Goal: Task Accomplishment & Management: Manage account settings

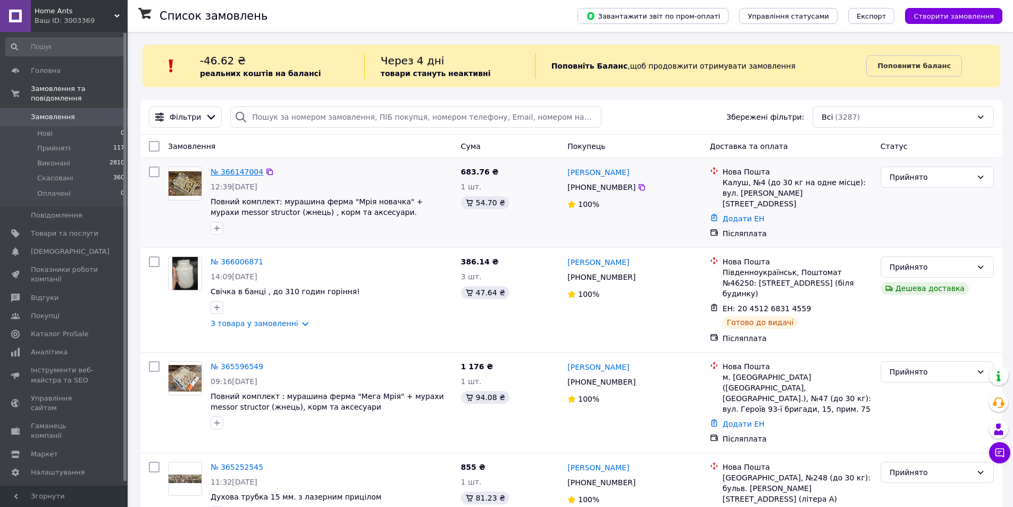
click at [231, 175] on link "№ 366147004" at bounding box center [237, 171] width 53 height 9
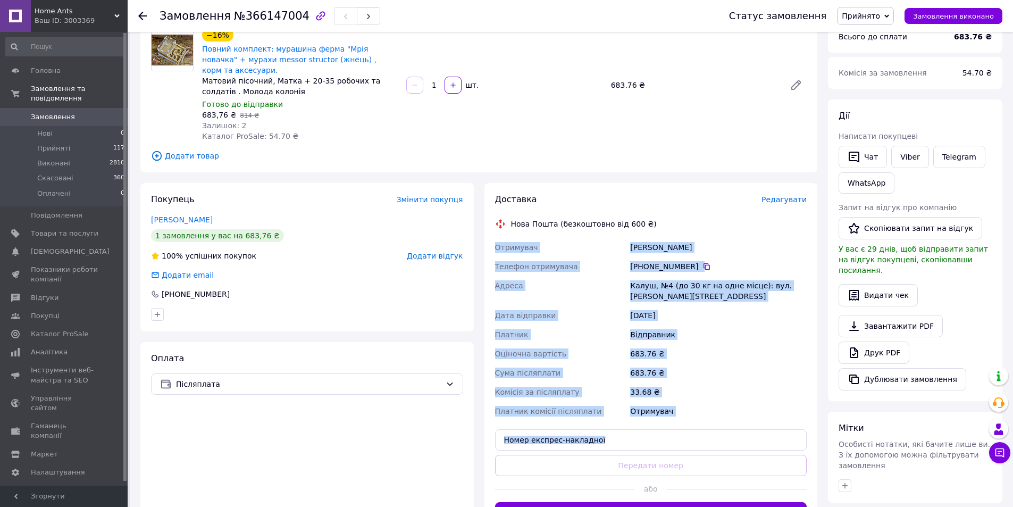
scroll to position [106, 0]
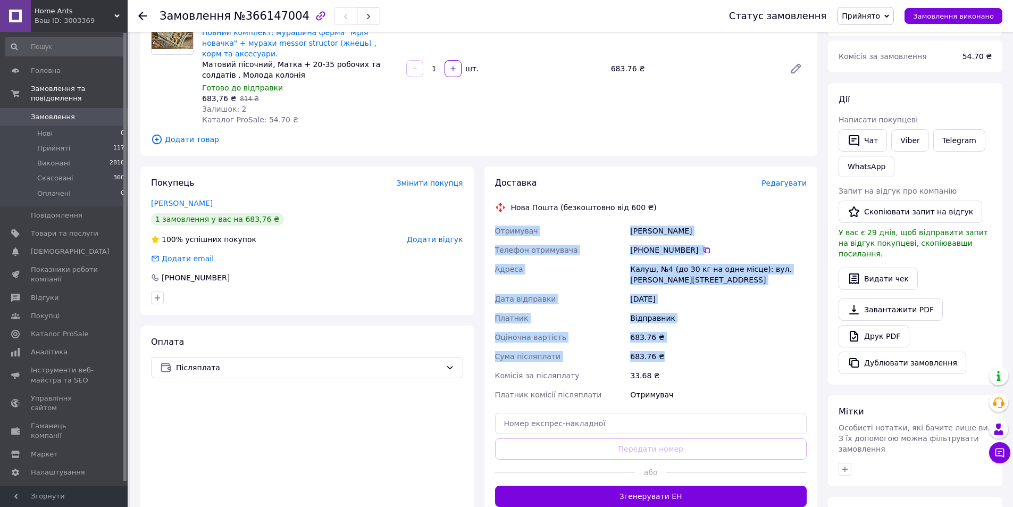
drag, startPoint x: 496, startPoint y: 326, endPoint x: 674, endPoint y: 352, distance: 180.0
click at [674, 352] on div "Отримувач [PERSON_NAME] Телефон отримувача +380 50 617 21 [GEOGRAPHIC_DATA], №4…" at bounding box center [651, 312] width 316 height 183
copy div "Отримувач [PERSON_NAME] Телефон отримувача +380 50 617 21 [GEOGRAPHIC_DATA], №4…"
click at [650, 328] on div "683.76 ₴" at bounding box center [718, 337] width 181 height 19
click at [646, 314] on div "Відправник" at bounding box center [718, 317] width 181 height 19
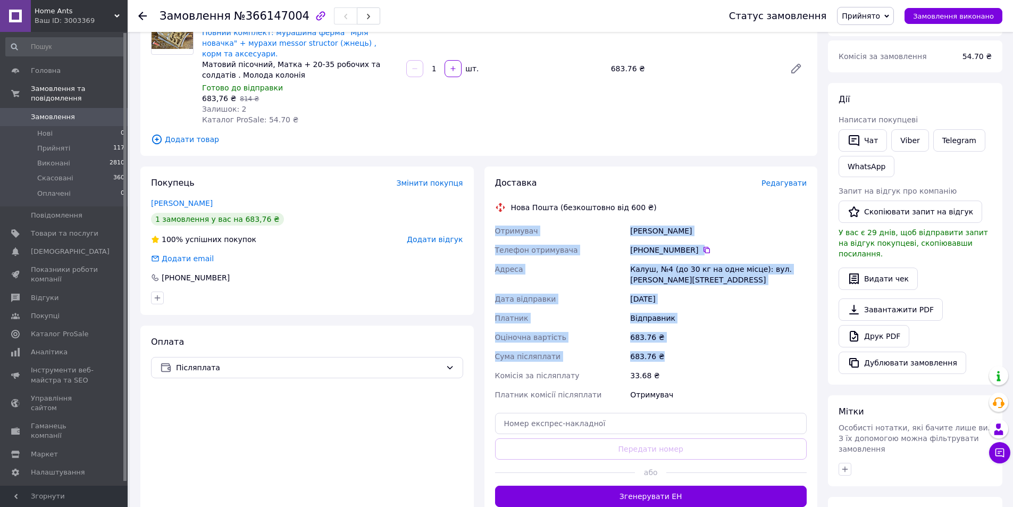
click at [645, 311] on div "Відправник" at bounding box center [718, 317] width 181 height 19
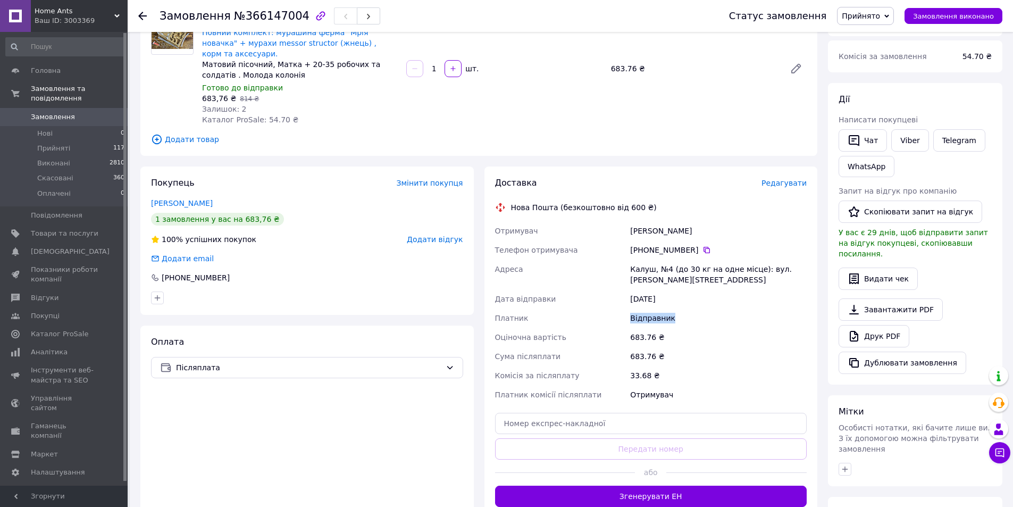
click at [646, 310] on div "Відправник" at bounding box center [718, 317] width 181 height 19
click at [777, 178] on div "Редагувати" at bounding box center [783, 183] width 45 height 11
click at [778, 179] on span "Редагувати" at bounding box center [783, 183] width 45 height 9
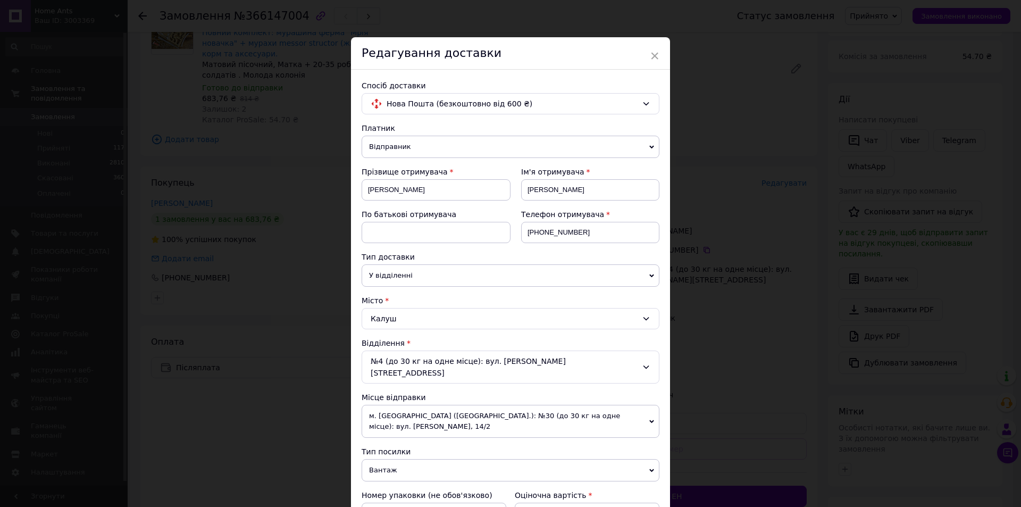
click at [737, 327] on div "× Редагування доставки Спосіб доставки Нова Пошта (безкоштовно від 600 ₴) Платн…" at bounding box center [510, 253] width 1021 height 507
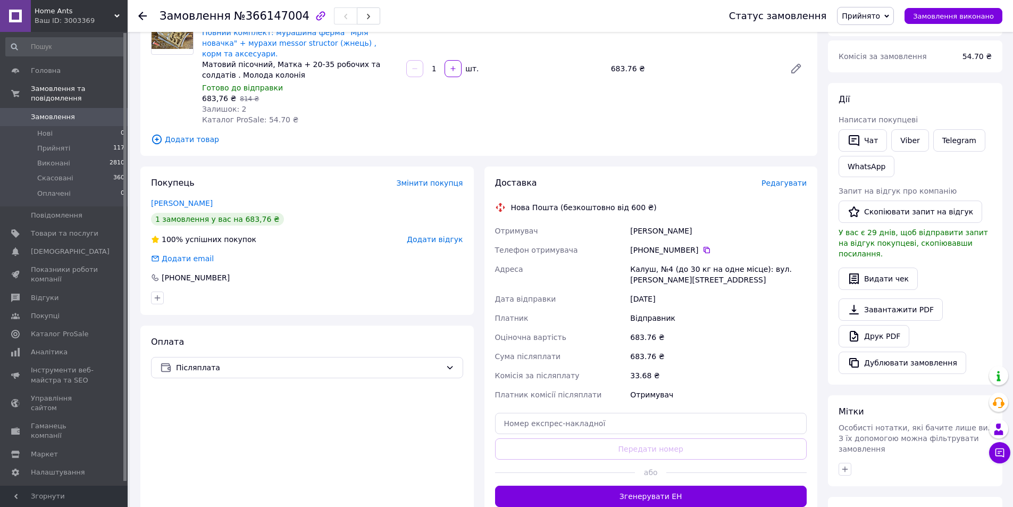
click at [785, 179] on span "Редагувати" at bounding box center [783, 183] width 45 height 9
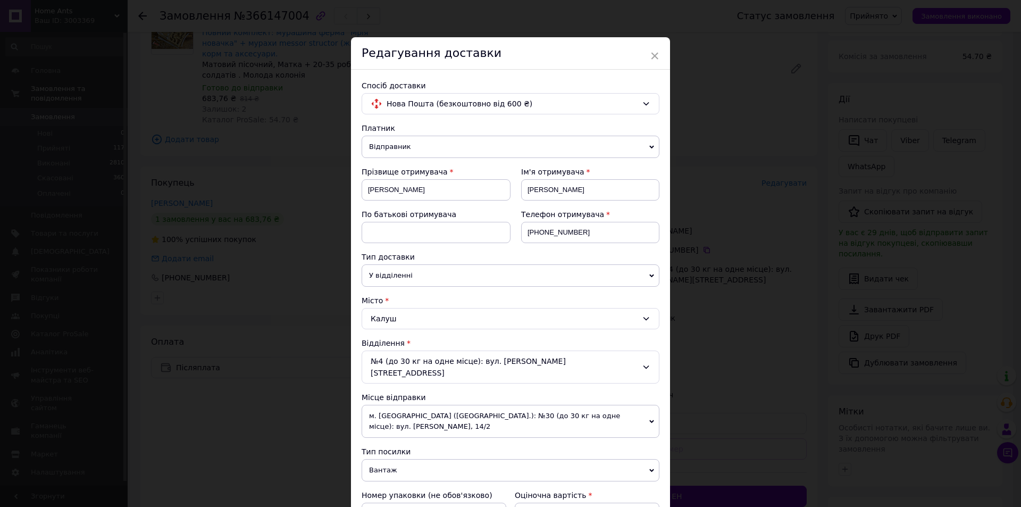
click at [735, 340] on div "× Редагування доставки Спосіб доставки Нова Пошта (безкоштовно від 600 ₴) Платн…" at bounding box center [510, 253] width 1021 height 507
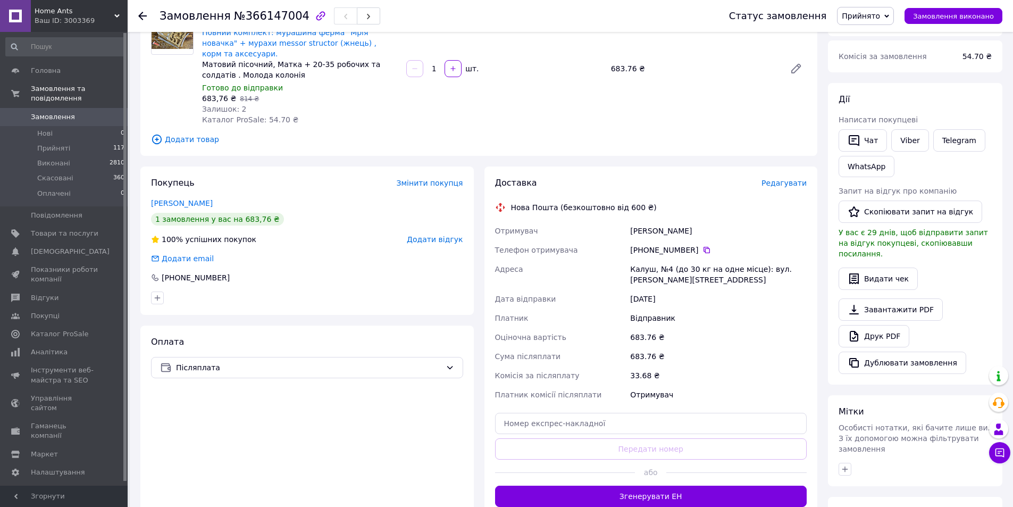
click at [71, 112] on span "Замовлення" at bounding box center [65, 117] width 68 height 10
